Goal: Information Seeking & Learning: Learn about a topic

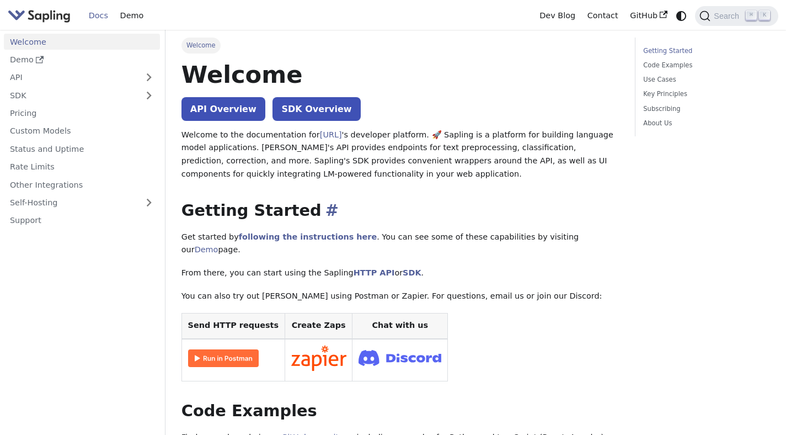
scroll to position [47, 0]
click at [213, 114] on link "API Overview" at bounding box center [223, 109] width 84 height 24
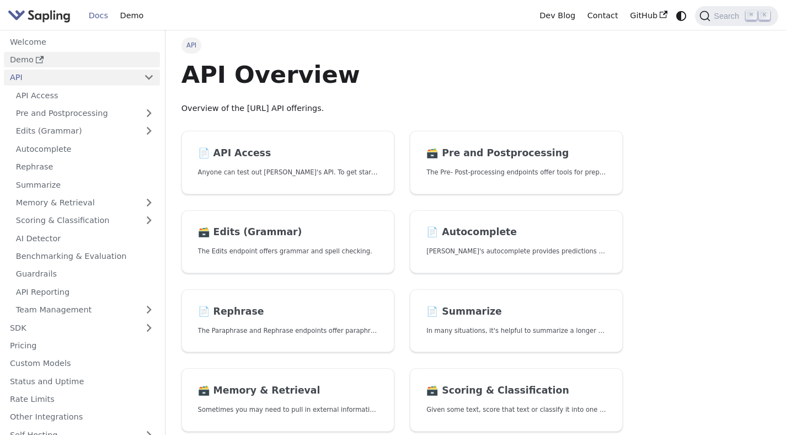
click at [82, 61] on link "Demo" at bounding box center [82, 60] width 156 height 16
